Goal: Check status: Check status

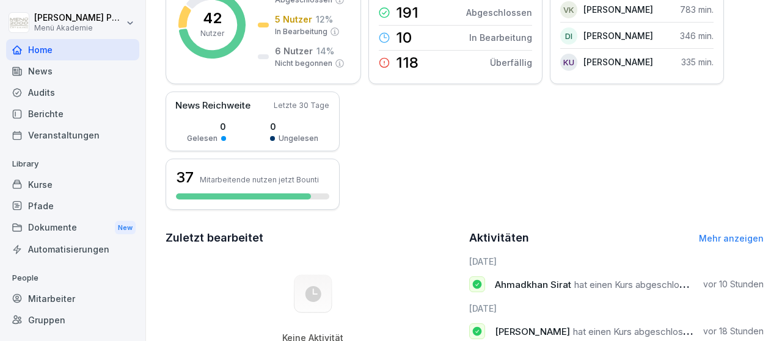
scroll to position [71, 0]
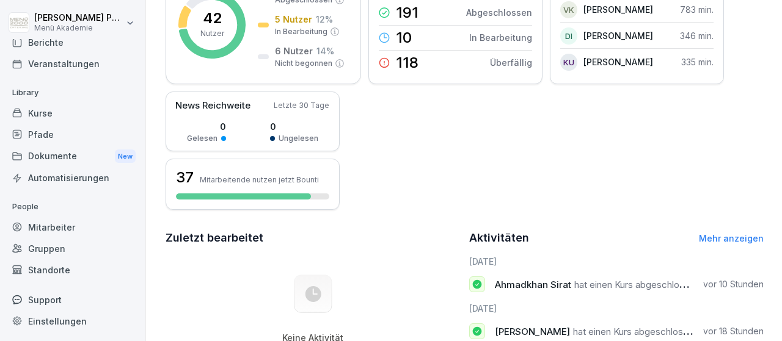
click at [79, 230] on div "Mitarbeiter" at bounding box center [72, 227] width 133 height 21
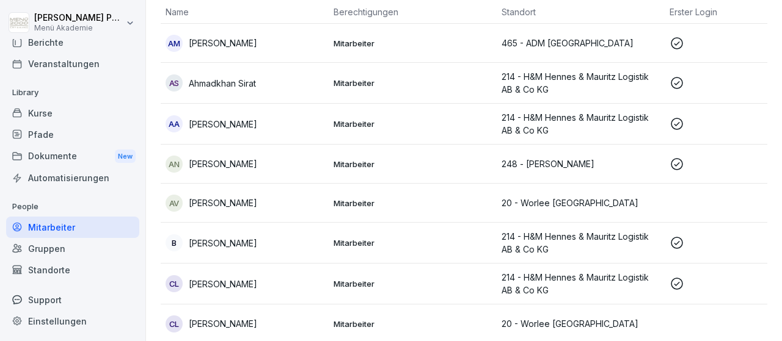
scroll to position [154, 0]
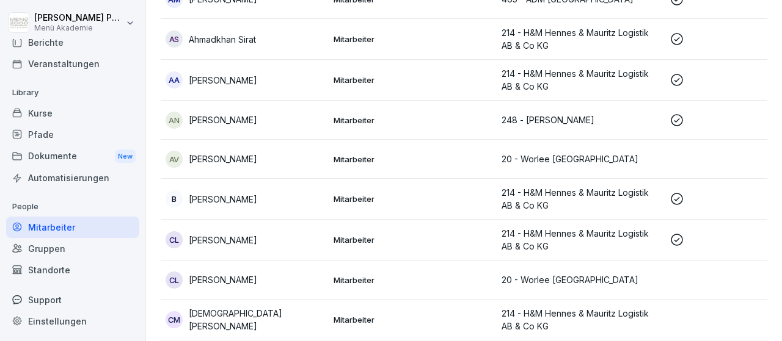
click at [245, 236] on p "[PERSON_NAME]" at bounding box center [223, 240] width 68 height 13
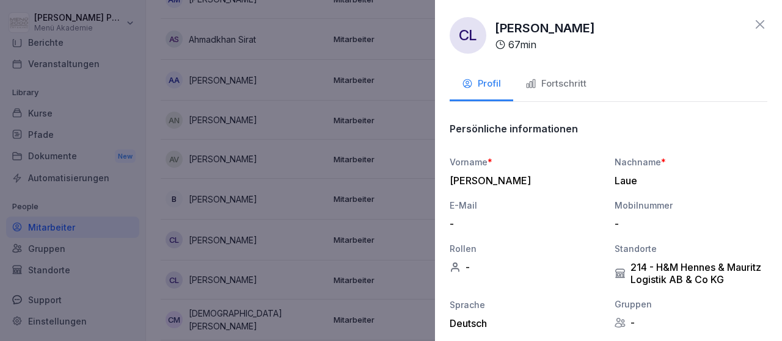
click at [553, 86] on div "Fortschritt" at bounding box center [555, 84] width 61 height 14
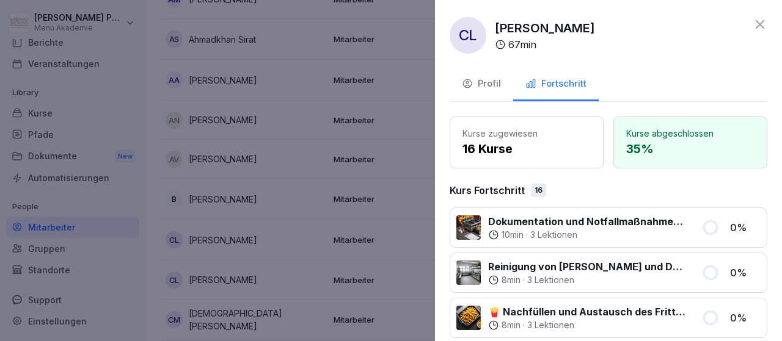
click at [763, 22] on icon at bounding box center [759, 24] width 9 height 9
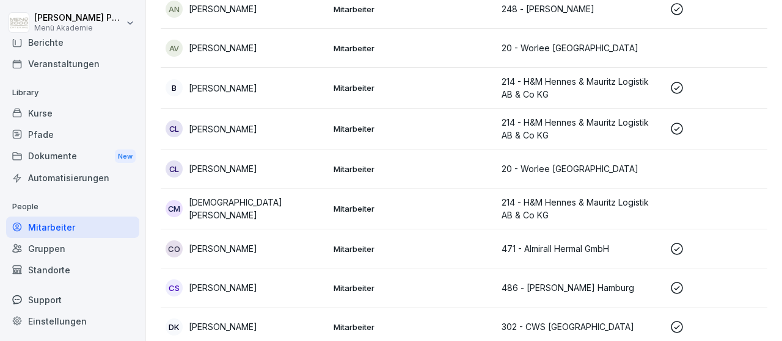
scroll to position [0, 0]
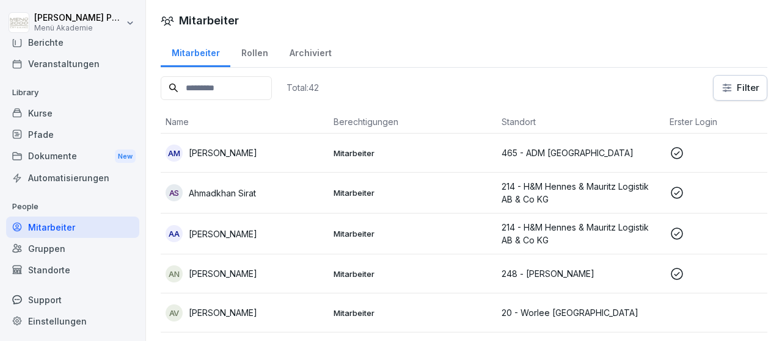
click at [224, 159] on div "AM [PERSON_NAME]" at bounding box center [244, 153] width 158 height 17
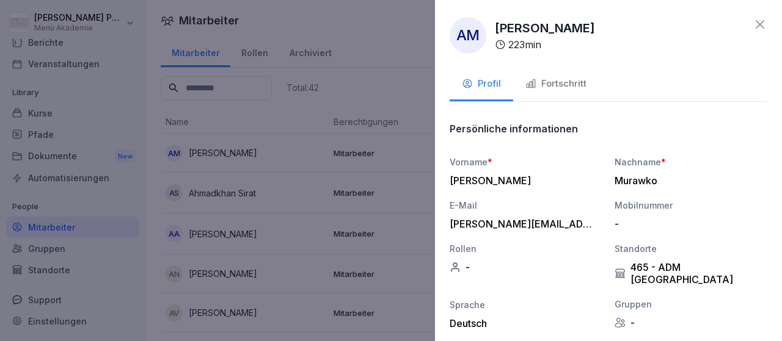
click at [576, 80] on div "Fortschritt" at bounding box center [555, 84] width 61 height 14
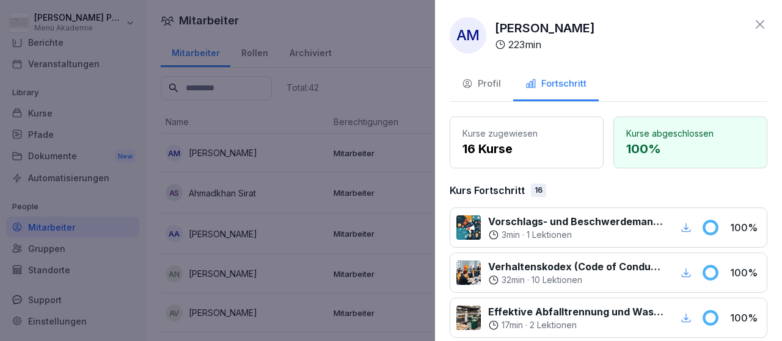
click at [759, 23] on icon at bounding box center [759, 24] width 9 height 9
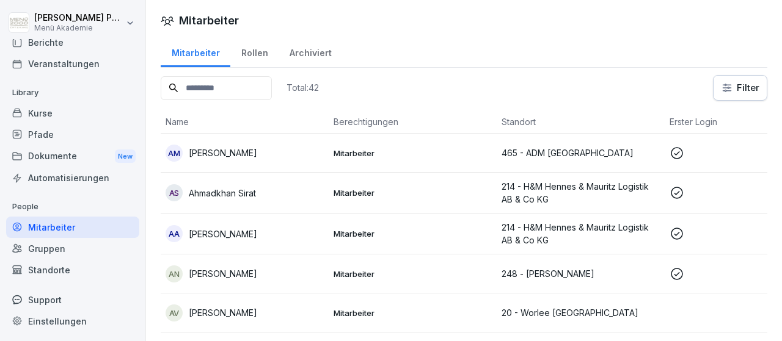
click at [238, 191] on p "Ahmadkhan Sirat" at bounding box center [222, 193] width 67 height 13
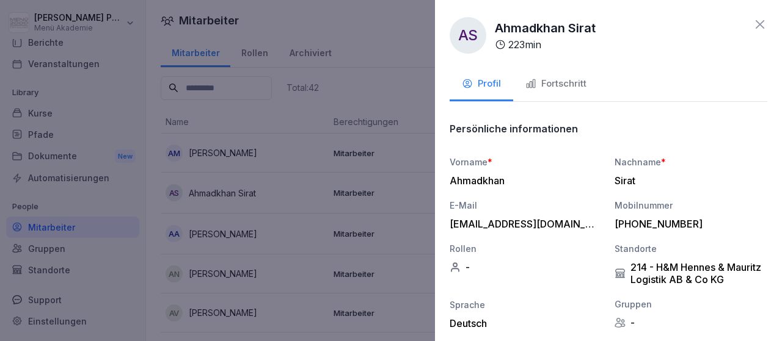
click at [542, 87] on div "Fortschritt" at bounding box center [555, 84] width 61 height 14
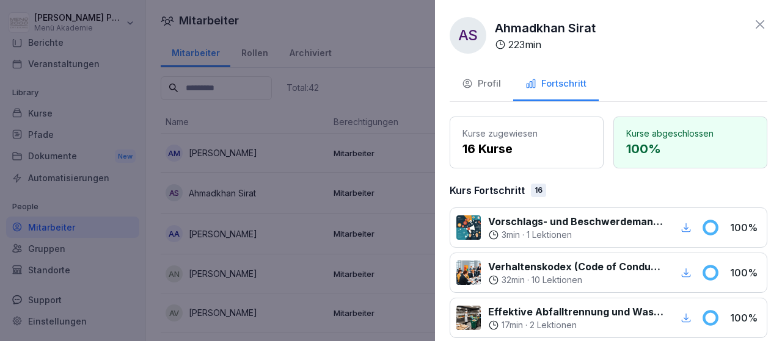
click at [765, 25] on icon at bounding box center [759, 24] width 15 height 15
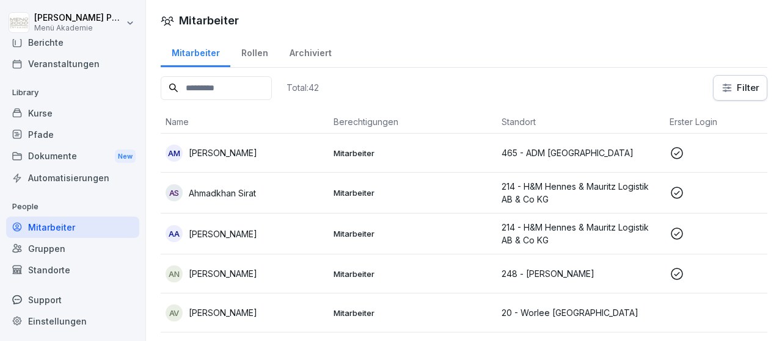
click at [253, 238] on p "[PERSON_NAME]" at bounding box center [223, 234] width 68 height 13
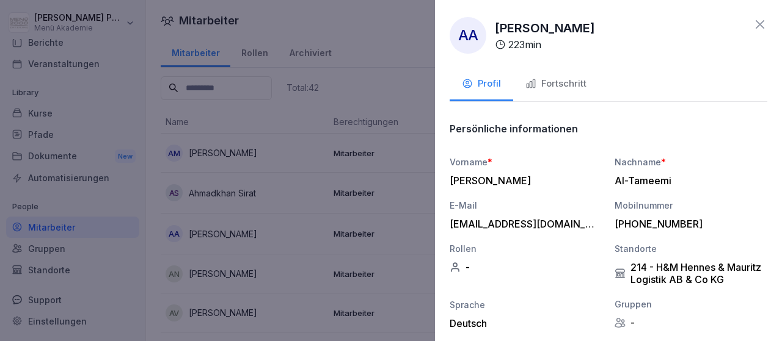
click at [545, 85] on div "Fortschritt" at bounding box center [555, 84] width 61 height 14
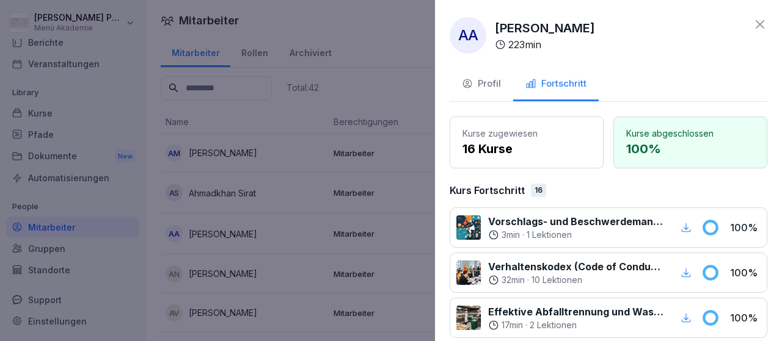
click at [765, 21] on icon at bounding box center [759, 24] width 15 height 15
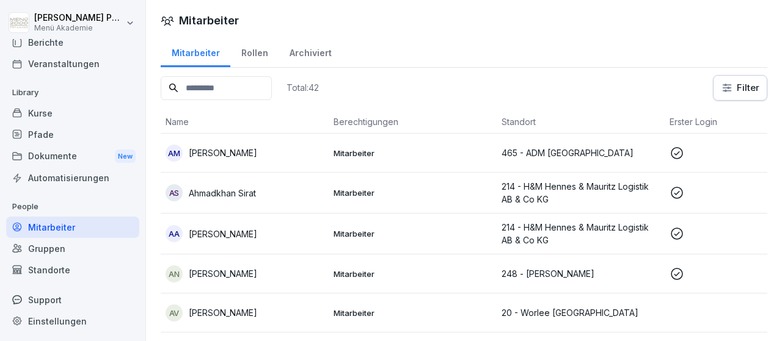
click at [214, 271] on p "[PERSON_NAME]" at bounding box center [223, 273] width 68 height 13
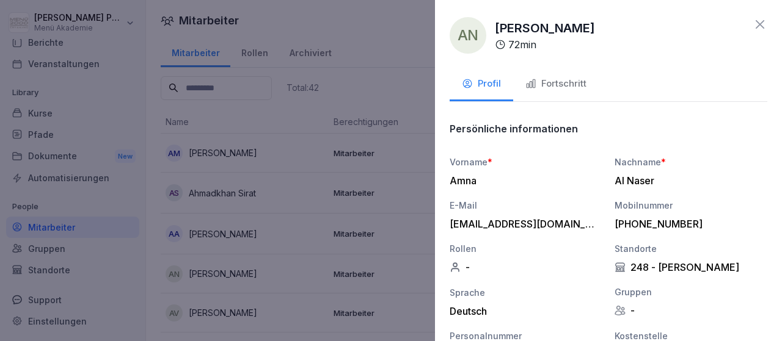
click at [542, 92] on button "Fortschritt" at bounding box center [555, 84] width 85 height 33
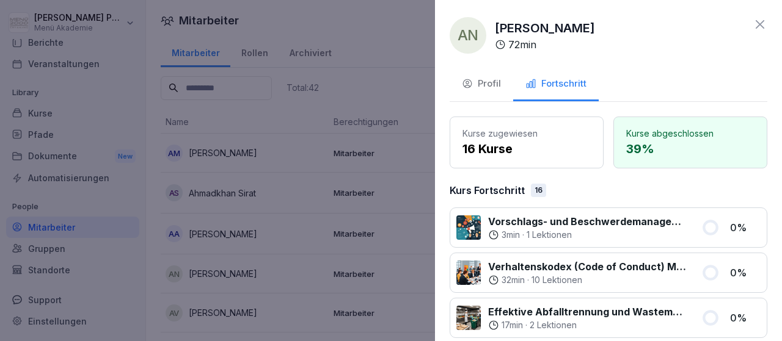
click at [757, 27] on icon at bounding box center [759, 24] width 9 height 9
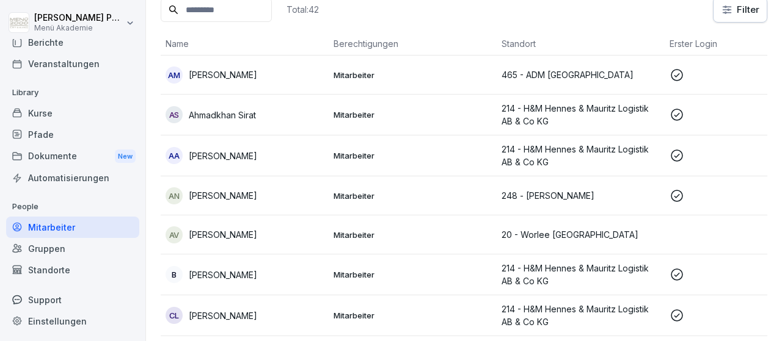
scroll to position [142, 0]
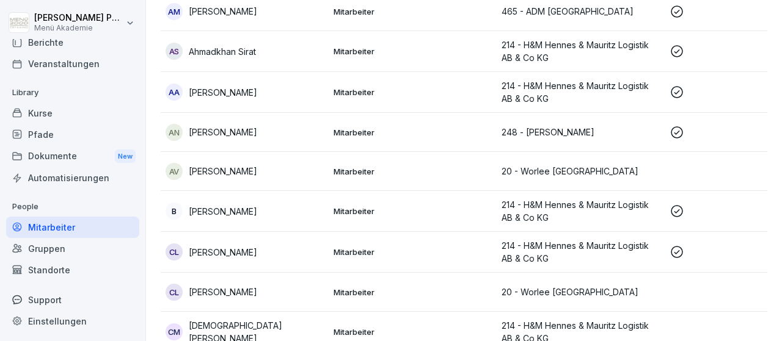
click at [231, 207] on p "[PERSON_NAME]" at bounding box center [223, 211] width 68 height 13
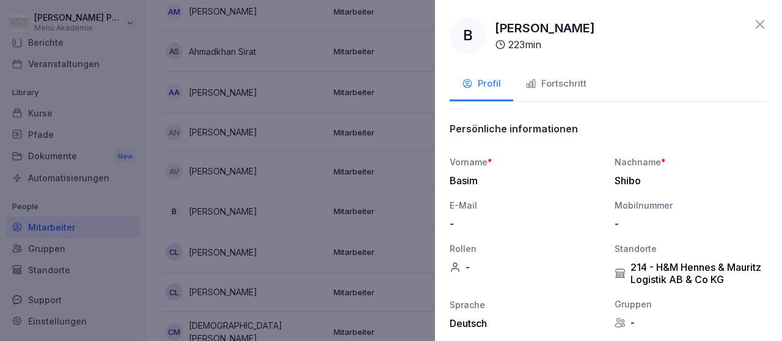
click at [532, 78] on div "Fortschritt" at bounding box center [555, 84] width 61 height 14
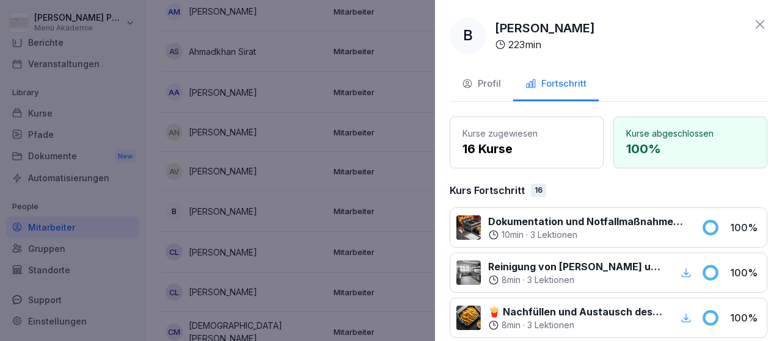
click at [766, 20] on icon at bounding box center [759, 24] width 15 height 15
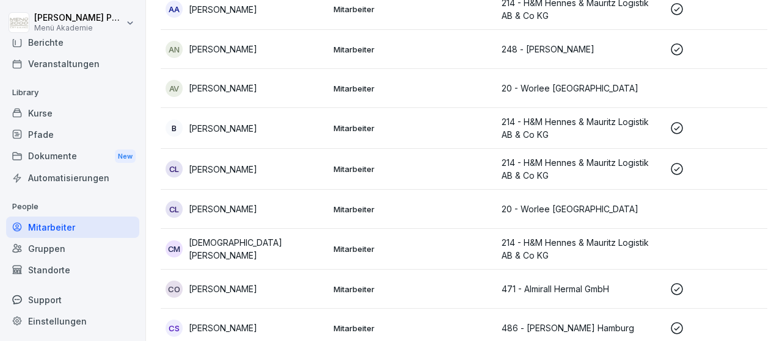
scroll to position [283, 0]
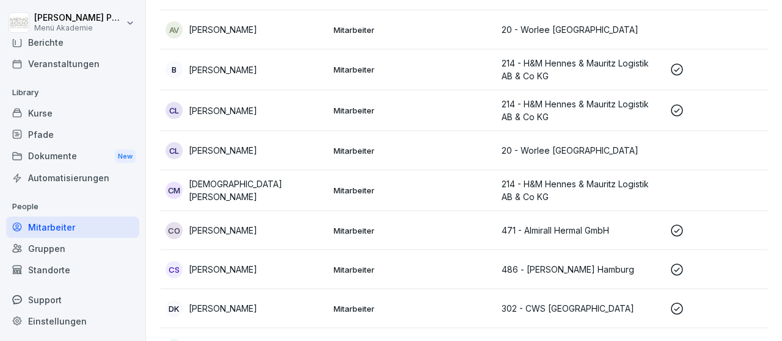
click at [226, 229] on p "[PERSON_NAME]" at bounding box center [223, 230] width 68 height 13
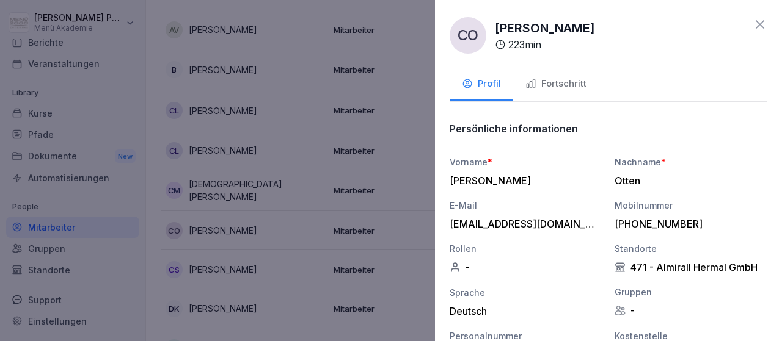
click at [554, 86] on div "Fortschritt" at bounding box center [555, 84] width 61 height 14
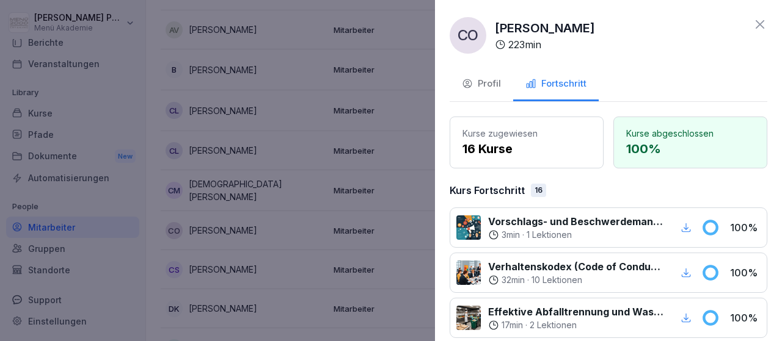
drag, startPoint x: 764, startPoint y: 24, endPoint x: 746, endPoint y: 40, distance: 24.2
click at [764, 24] on icon at bounding box center [759, 24] width 15 height 15
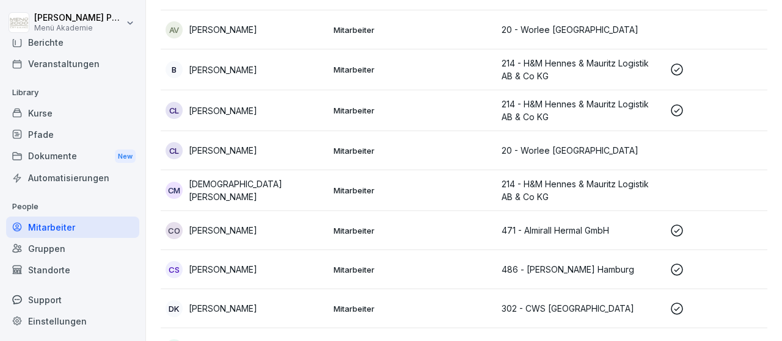
click at [228, 271] on p "[PERSON_NAME]" at bounding box center [223, 269] width 68 height 13
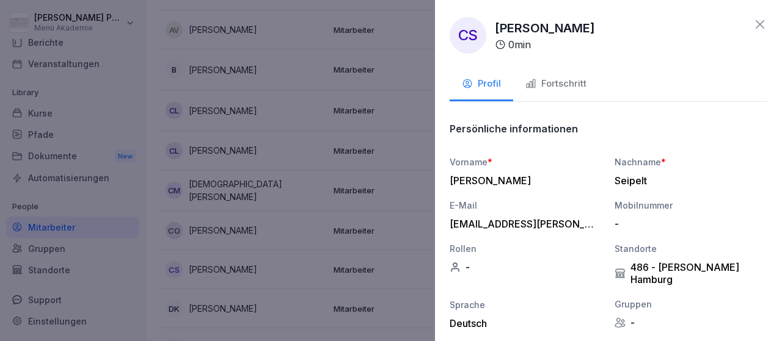
click at [525, 84] on button "Fortschritt" at bounding box center [555, 84] width 85 height 33
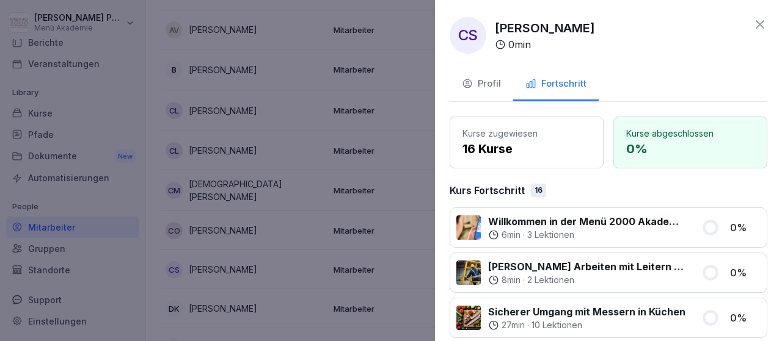
click at [760, 27] on icon at bounding box center [759, 24] width 15 height 15
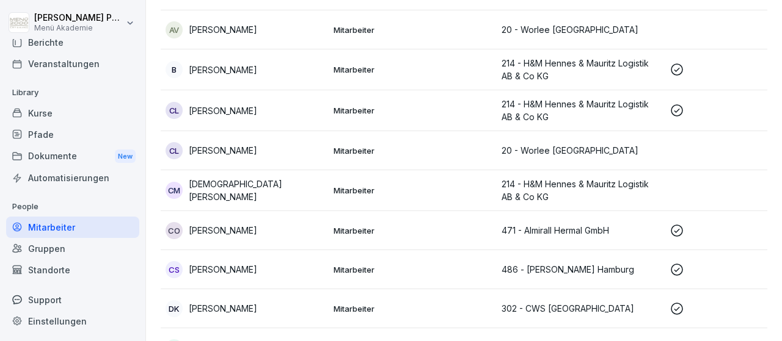
scroll to position [354, 0]
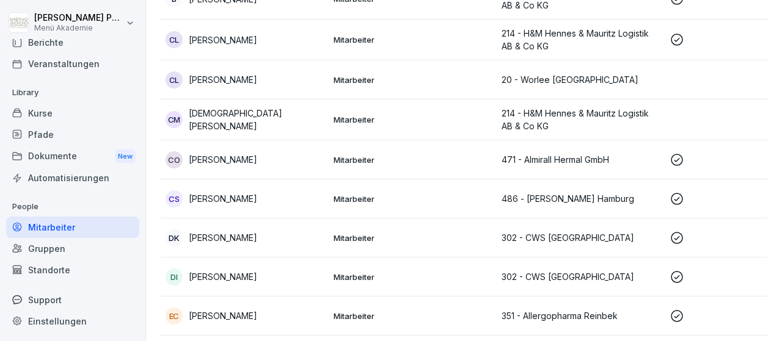
click at [208, 244] on div "DK [PERSON_NAME]" at bounding box center [244, 238] width 158 height 17
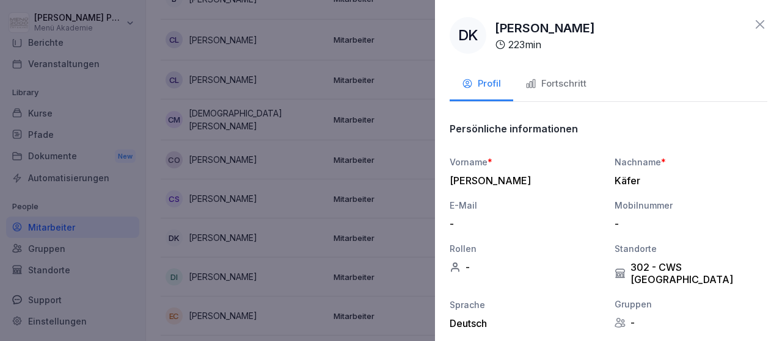
click at [543, 83] on div "Fortschritt" at bounding box center [555, 84] width 61 height 14
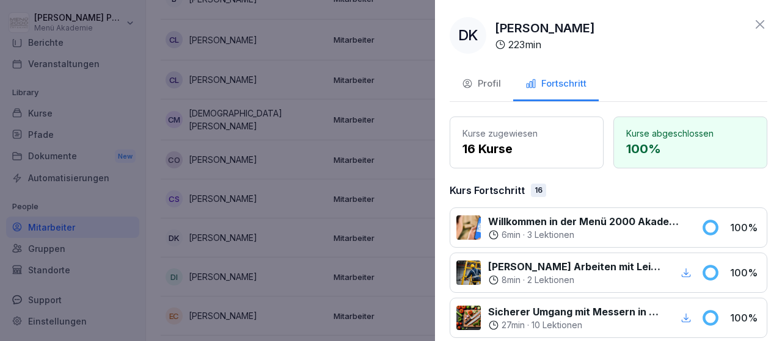
click at [761, 20] on icon at bounding box center [759, 24] width 15 height 15
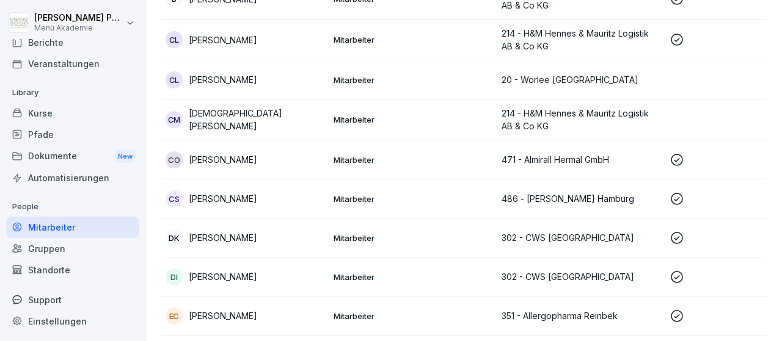
click at [228, 318] on p "[PERSON_NAME]" at bounding box center [223, 316] width 68 height 13
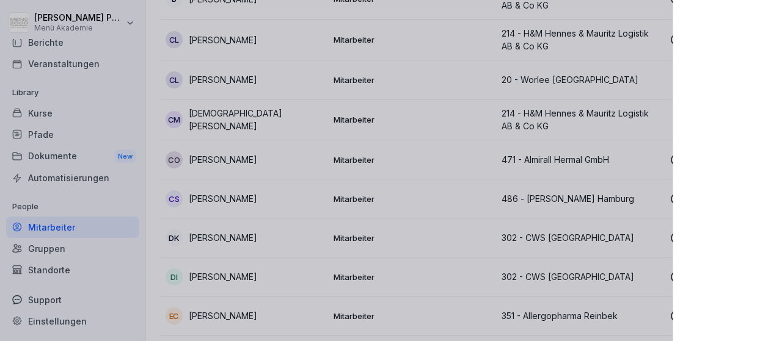
scroll to position [0, 0]
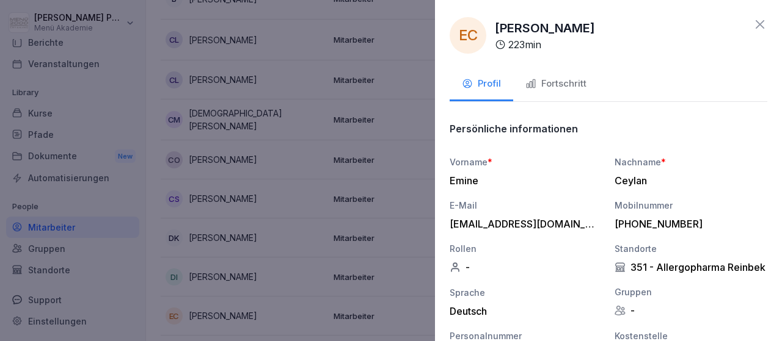
click at [554, 85] on div "Fortschritt" at bounding box center [555, 84] width 61 height 14
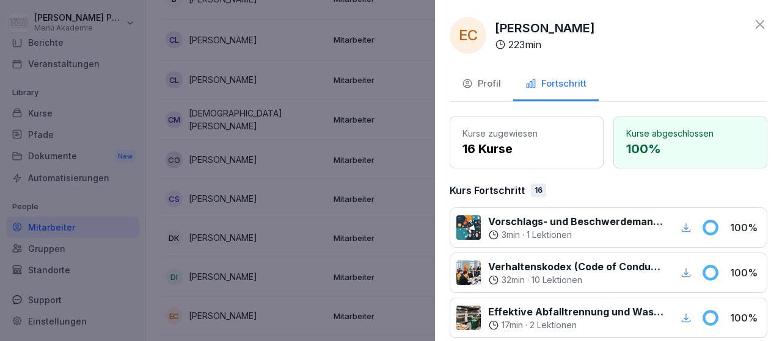
click at [765, 23] on icon at bounding box center [759, 24] width 15 height 15
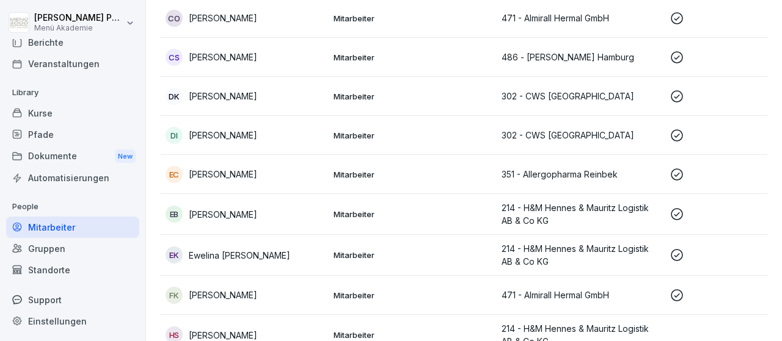
click at [257, 216] on p "[PERSON_NAME]" at bounding box center [223, 214] width 68 height 13
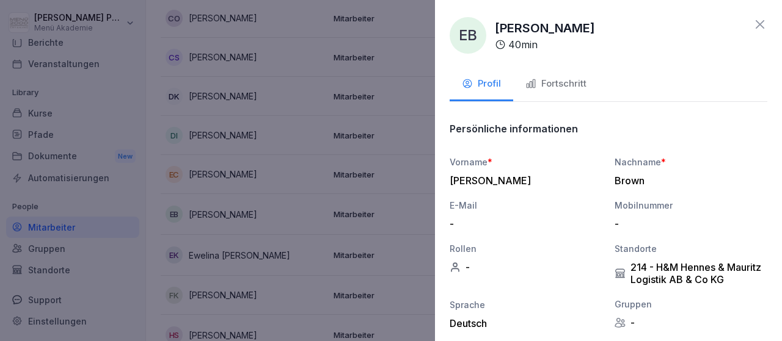
click at [577, 84] on div "Fortschritt" at bounding box center [555, 84] width 61 height 14
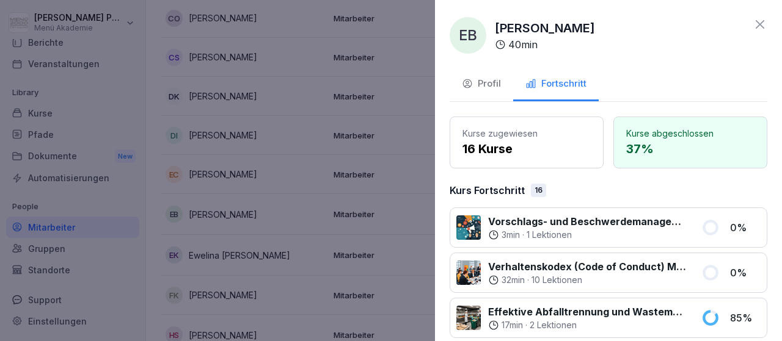
click at [760, 24] on icon at bounding box center [759, 24] width 9 height 9
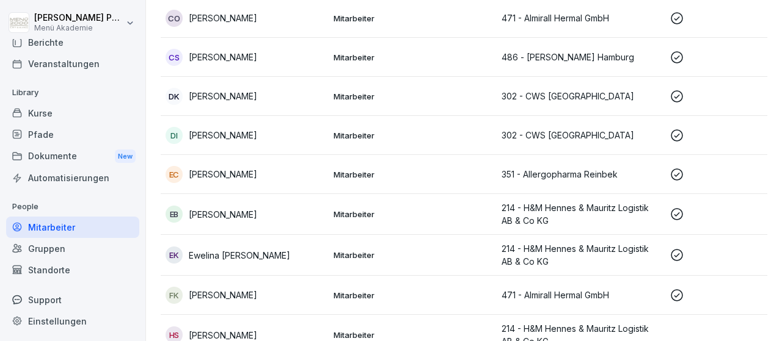
click at [258, 257] on p "Ewelina [PERSON_NAME]" at bounding box center [239, 255] width 101 height 13
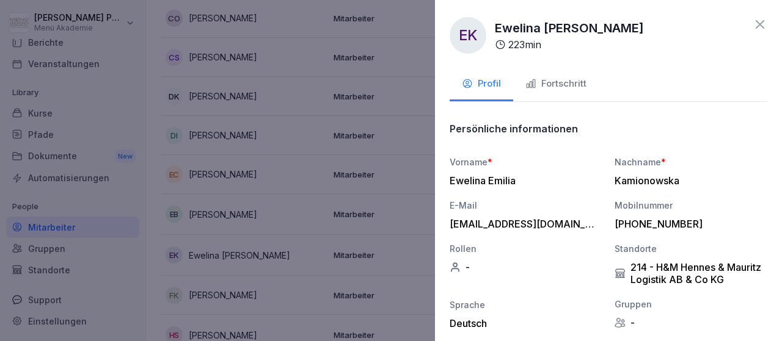
click at [536, 87] on icon "button" at bounding box center [530, 83] width 11 height 11
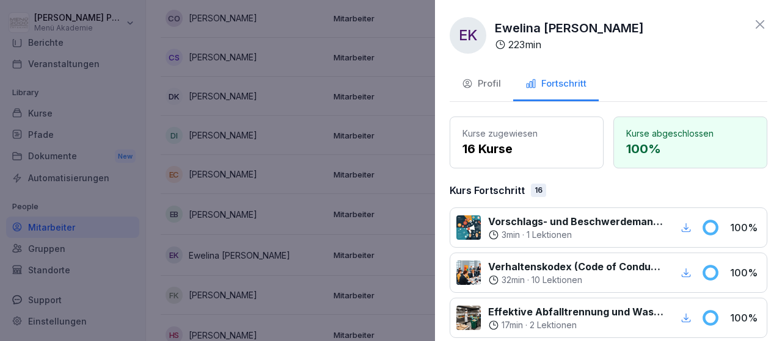
click at [757, 20] on icon at bounding box center [759, 24] width 15 height 15
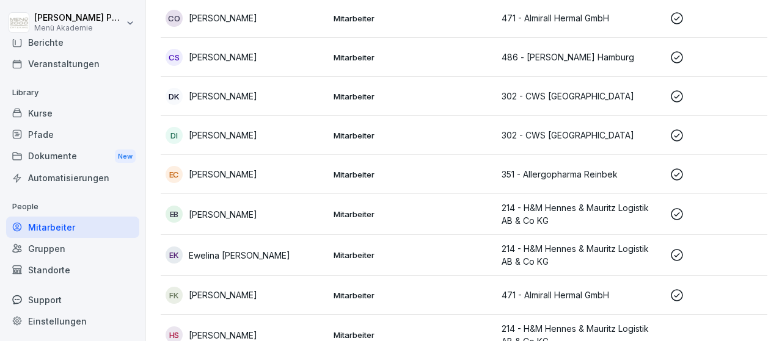
click at [252, 292] on p "[PERSON_NAME]" at bounding box center [223, 295] width 68 height 13
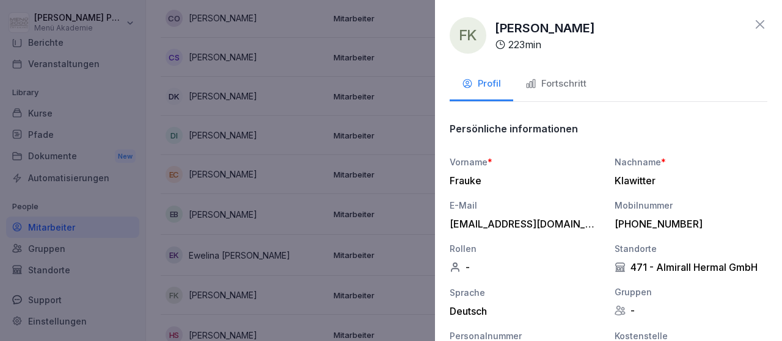
click at [549, 80] on div "Fortschritt" at bounding box center [555, 84] width 61 height 14
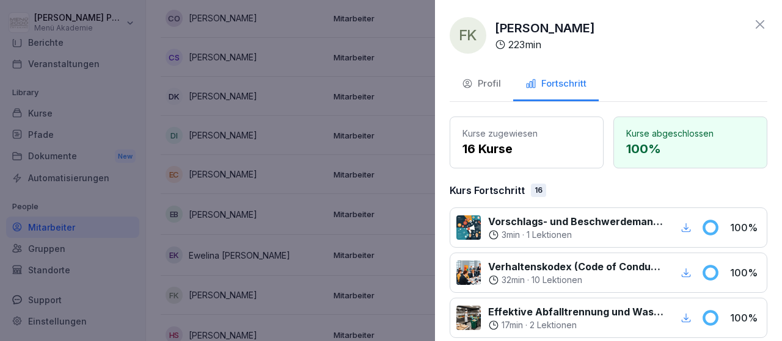
click at [758, 25] on icon at bounding box center [759, 24] width 15 height 15
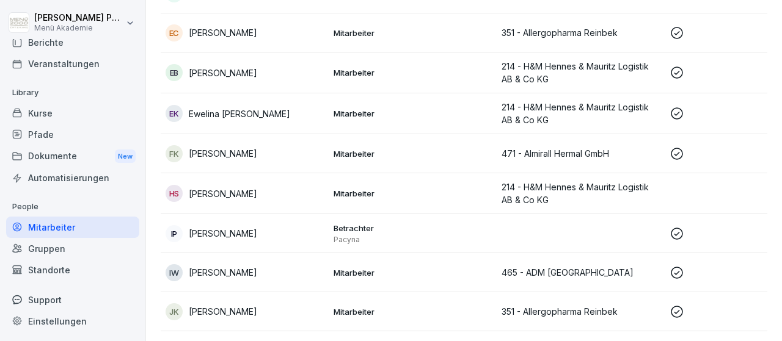
click at [239, 269] on p "[PERSON_NAME]" at bounding box center [223, 272] width 68 height 13
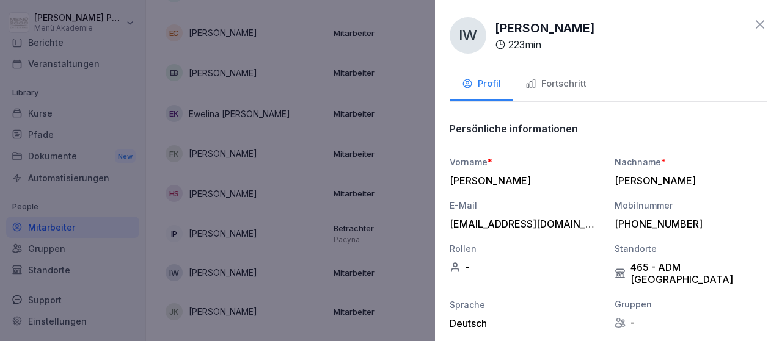
click at [555, 79] on div "Fortschritt" at bounding box center [555, 84] width 61 height 14
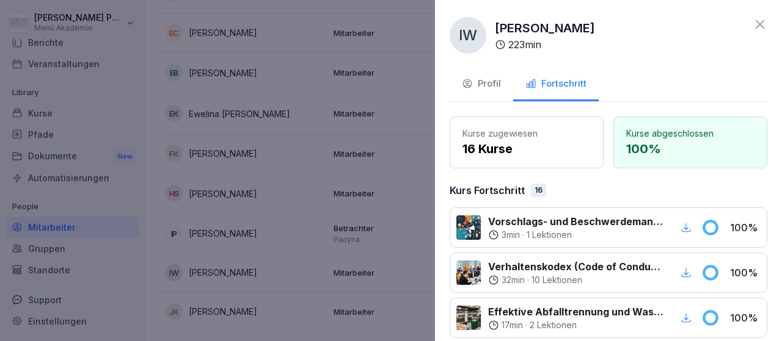
click at [753, 21] on icon at bounding box center [759, 24] width 15 height 15
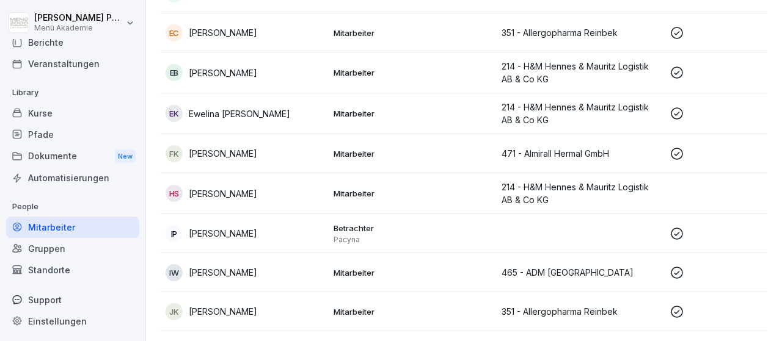
click at [212, 316] on p "[PERSON_NAME]" at bounding box center [223, 311] width 68 height 13
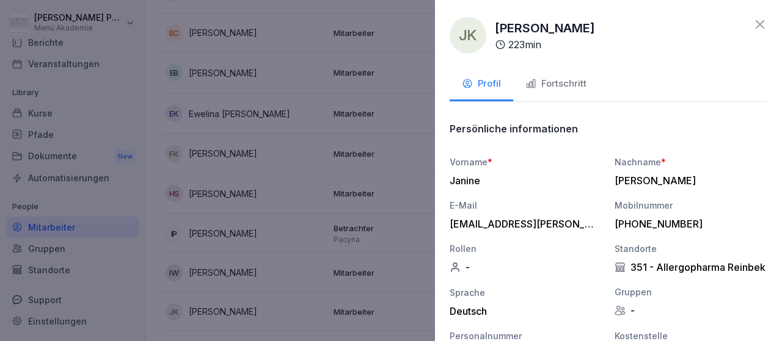
click at [553, 79] on div "Fortschritt" at bounding box center [555, 84] width 61 height 14
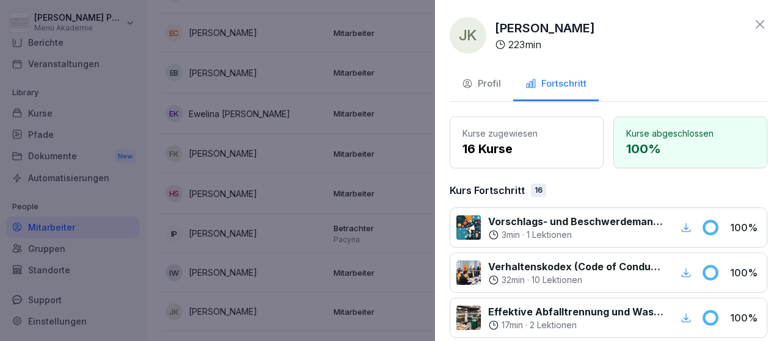
click at [758, 25] on icon at bounding box center [759, 24] width 15 height 15
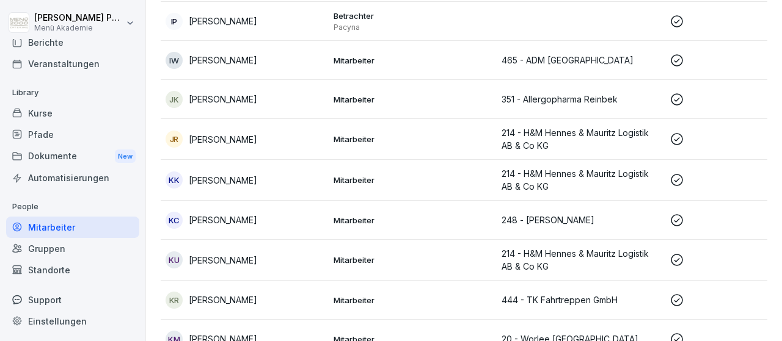
click at [239, 258] on p "[PERSON_NAME]" at bounding box center [223, 260] width 68 height 13
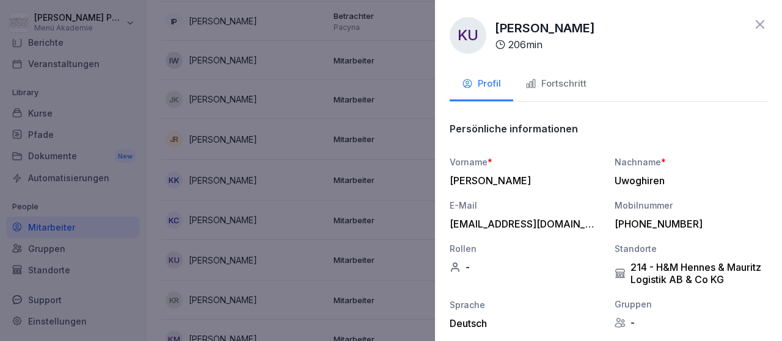
click at [536, 81] on div "Fortschritt" at bounding box center [555, 84] width 61 height 14
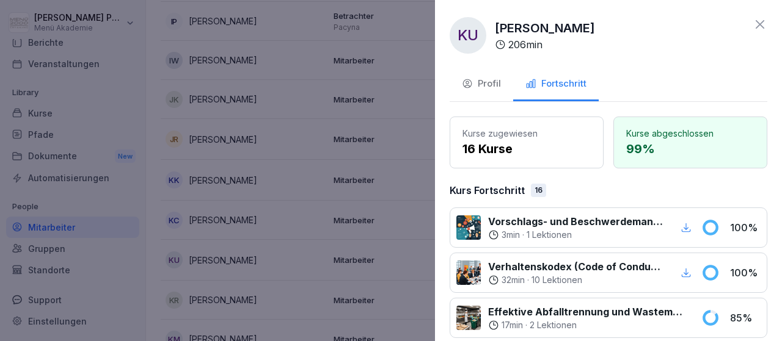
click at [768, 23] on div "KU [PERSON_NAME] 206 min Profil Fortschritt Kurse zugewiesen 16 Kurse Kurse abg…" at bounding box center [608, 170] width 347 height 341
click at [760, 24] on icon at bounding box center [759, 24] width 15 height 15
